Goal: Task Accomplishment & Management: Use online tool/utility

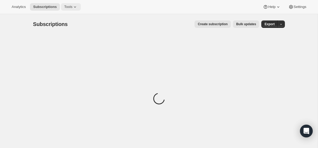
click at [72, 6] on span "Tools" at bounding box center [68, 7] width 8 height 4
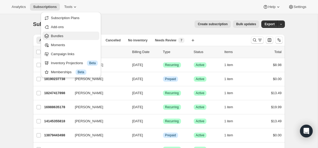
click at [53, 35] on span "Bundles" at bounding box center [57, 36] width 12 height 4
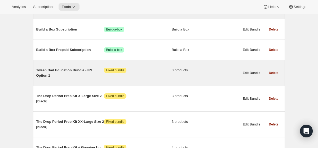
scroll to position [71, 0]
click at [70, 72] on span "Tween Dad Education Bundle - IRL Option 1" at bounding box center [70, 73] width 68 height 11
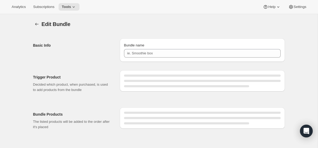
type input "Tween Dad Education Bundle - IRL Option 1"
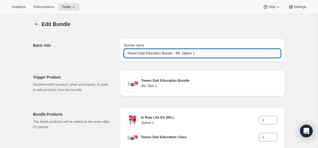
click at [176, 52] on input "Tween Dad Education Bundle - IRL Option 1" at bounding box center [202, 53] width 157 height 8
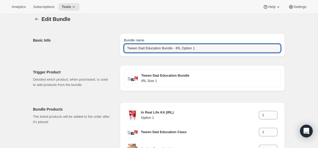
scroll to position [6, 0]
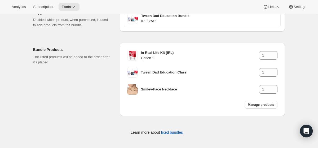
click at [112, 70] on div "Bundle Products The listed products will be added to the order after it's placed" at bounding box center [74, 79] width 82 height 73
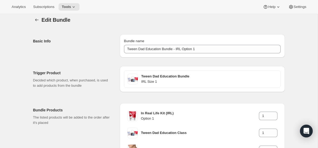
scroll to position [5, 0]
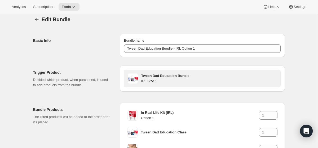
click at [170, 74] on h3 "Tween Dad Education Bundle" at bounding box center [209, 75] width 136 height 5
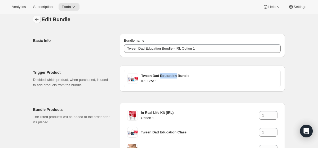
click at [37, 19] on icon "Bundles" at bounding box center [36, 19] width 3 height 3
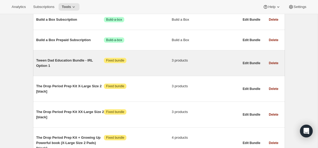
scroll to position [82, 0]
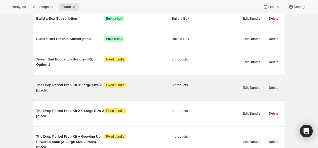
click at [83, 88] on span "The Drop Period Prep Kit X-Large Size 2 [black]" at bounding box center [70, 87] width 68 height 11
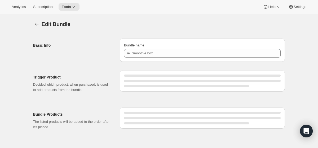
type input "The Drop Period Prep Kit X-Large Size 2 [black]"
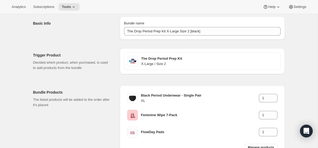
scroll to position [20, 0]
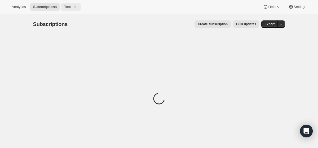
click at [77, 5] on icon at bounding box center [74, 6] width 5 height 5
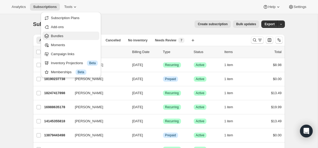
click at [62, 33] on span "Bundles" at bounding box center [74, 35] width 47 height 5
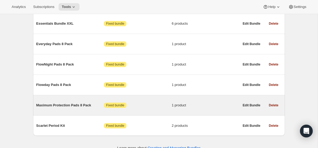
scroll to position [3049, 0]
